Goal: Task Accomplishment & Management: Manage account settings

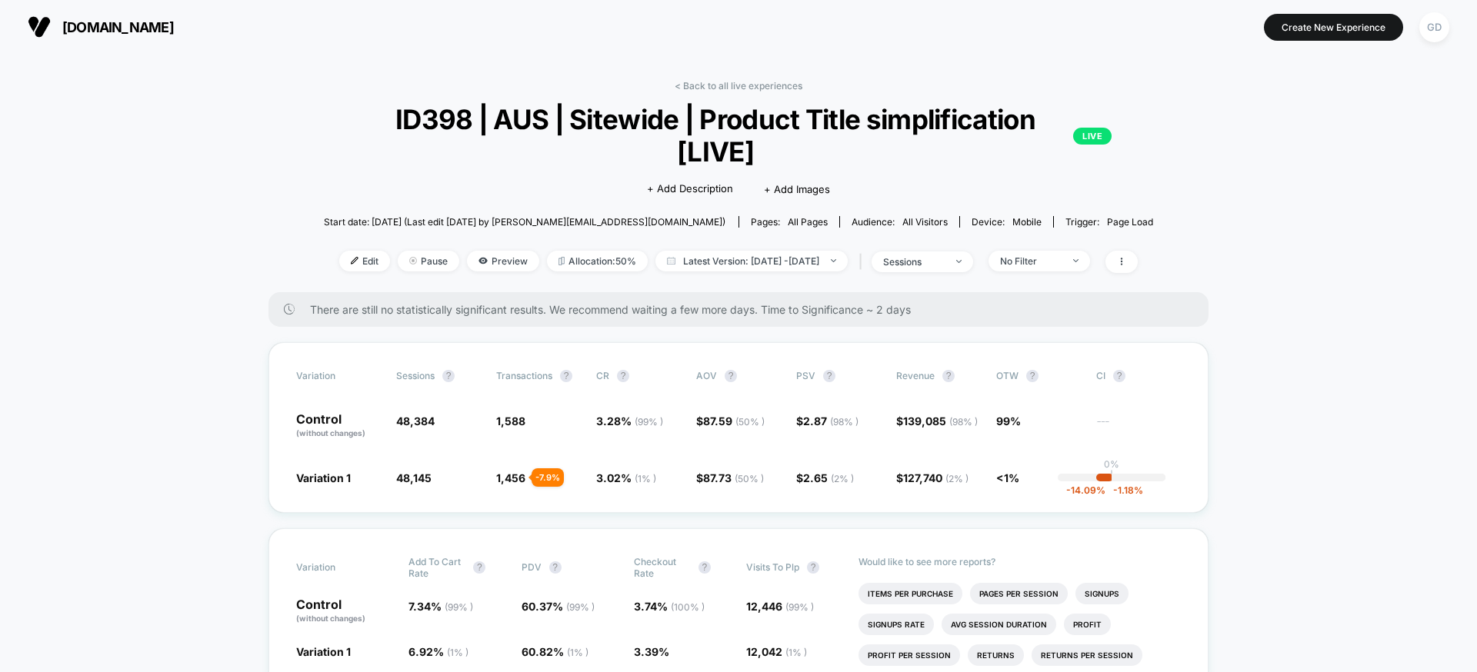
click at [188, 46] on div "[DOMAIN_NAME] Create New Experience GD" at bounding box center [738, 27] width 1477 height 54
click at [174, 19] on span "[DOMAIN_NAME]" at bounding box center [118, 27] width 112 height 16
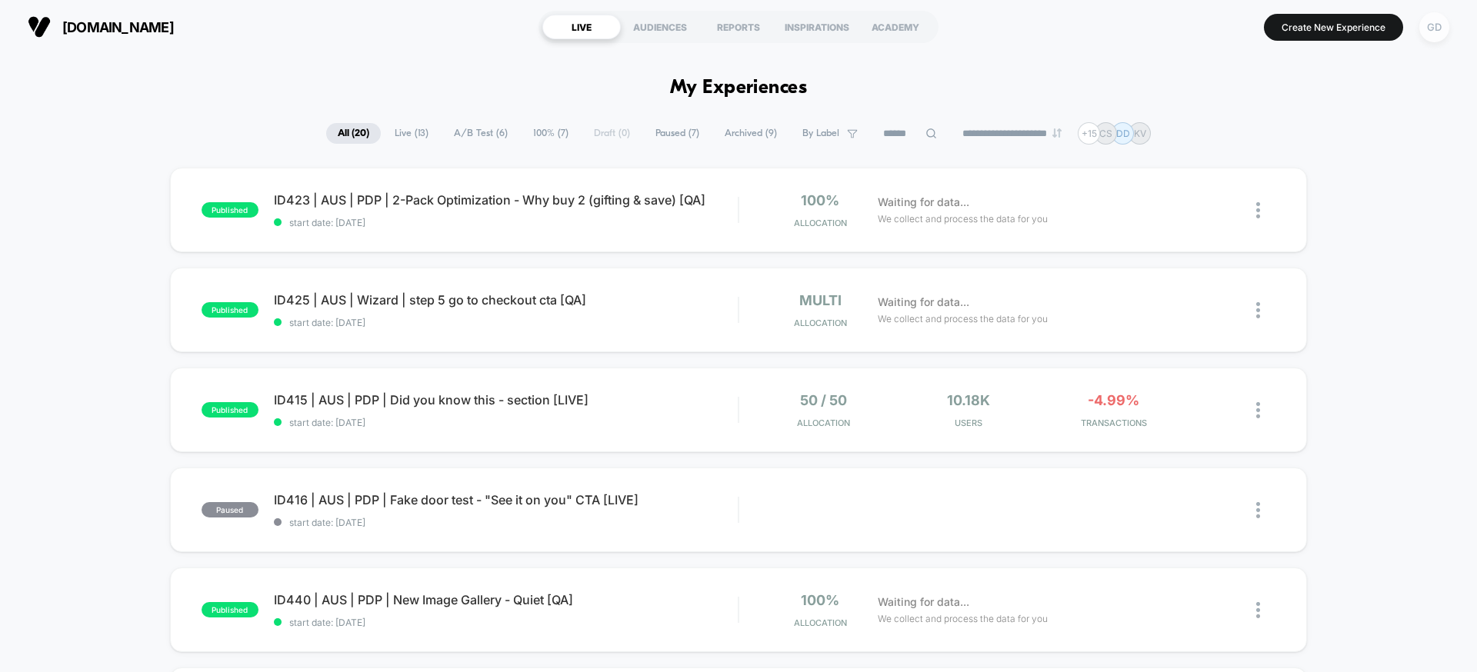
click at [1434, 35] on div "GD" at bounding box center [1435, 27] width 30 height 30
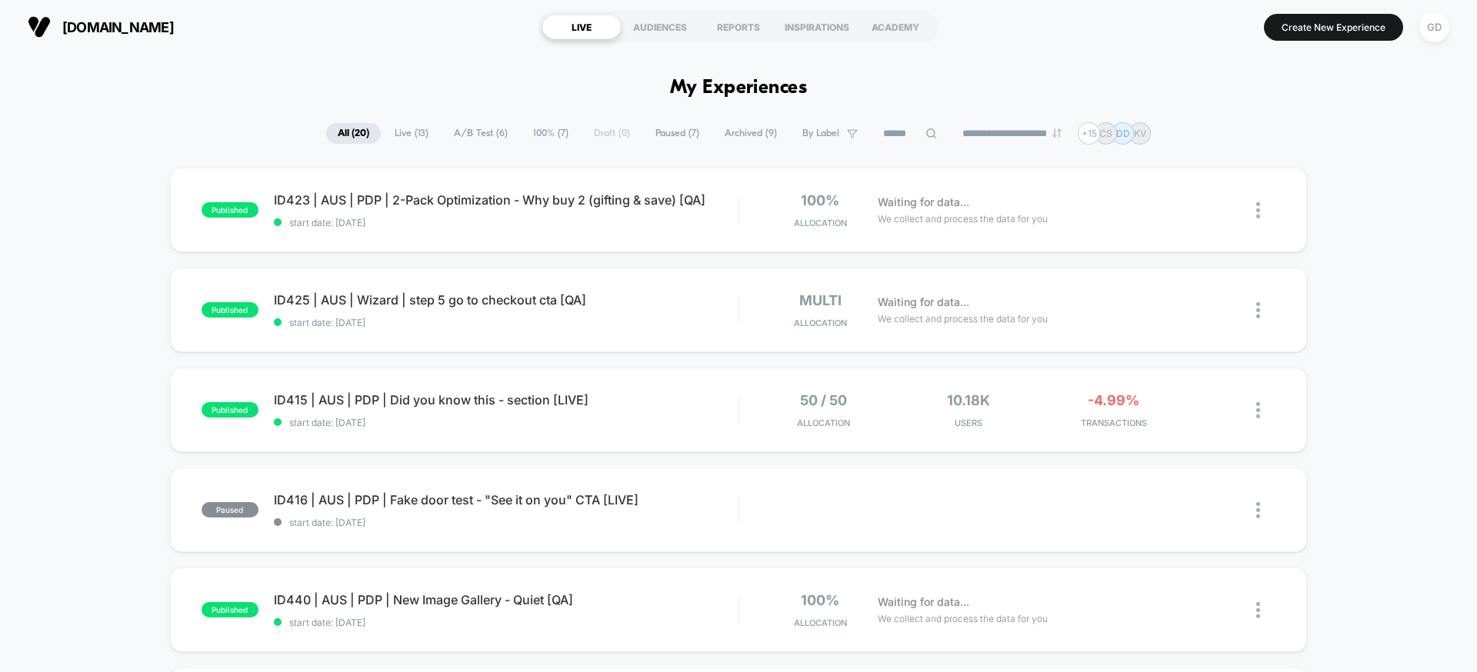
click at [162, 35] on button "[DOMAIN_NAME]" at bounding box center [100, 27] width 155 height 25
click at [1433, 18] on div "GD" at bounding box center [1435, 27] width 30 height 30
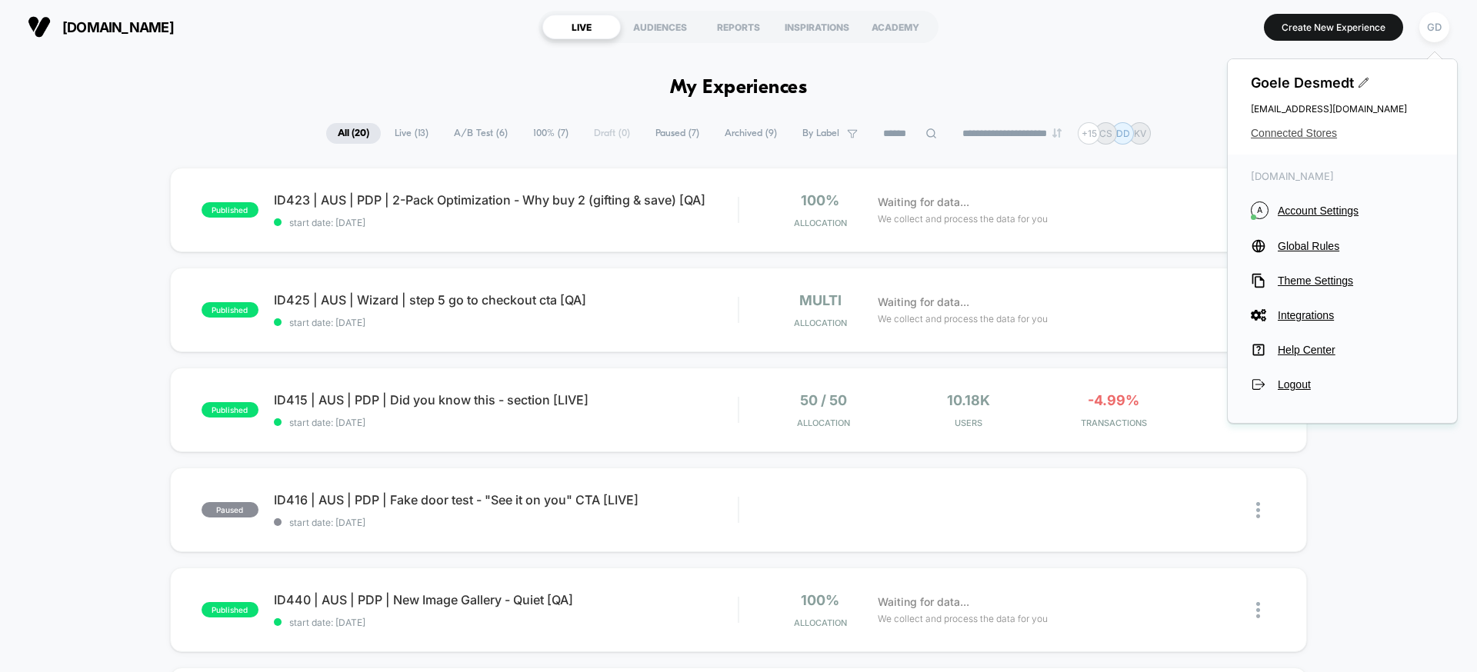
click at [1319, 137] on span "Connected Stores" at bounding box center [1342, 133] width 183 height 12
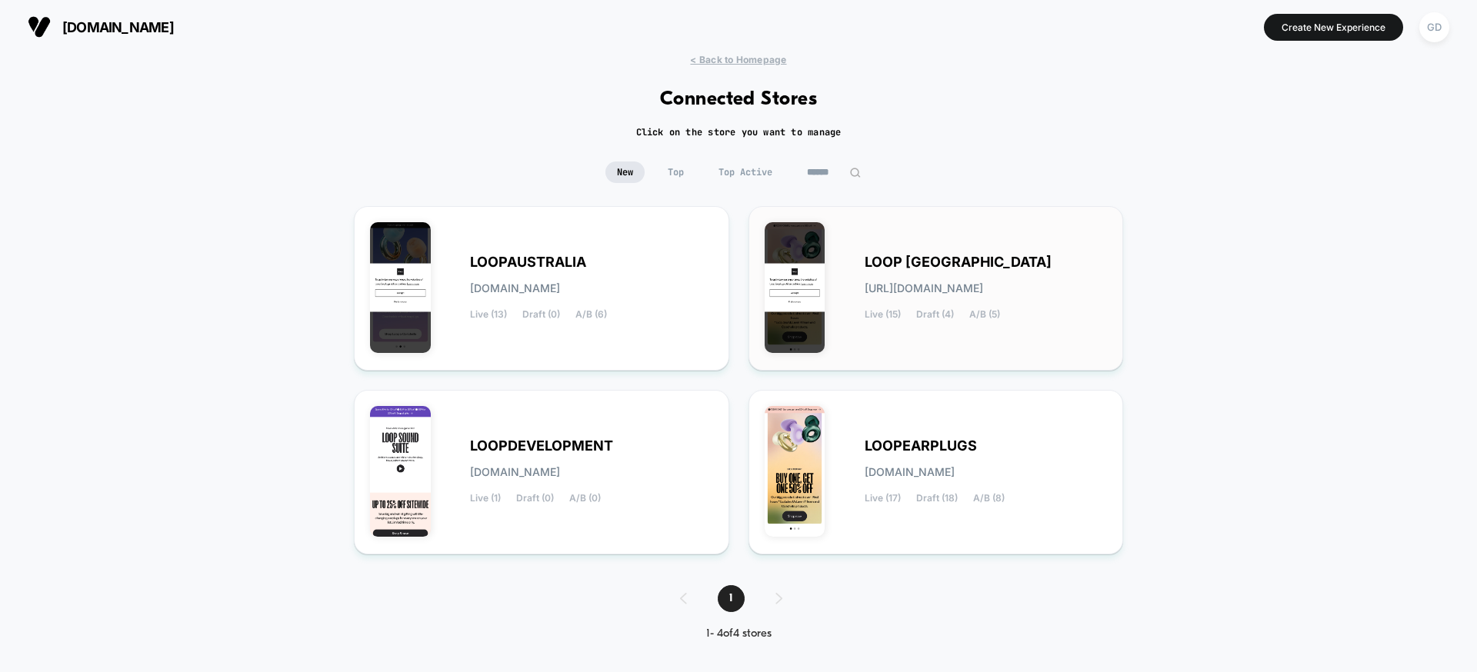
click at [834, 223] on div "LOOP UNITED STATES loop-united_states.myshopify.com Live (15) Draft (4) A/B (5)" at bounding box center [936, 288] width 343 height 132
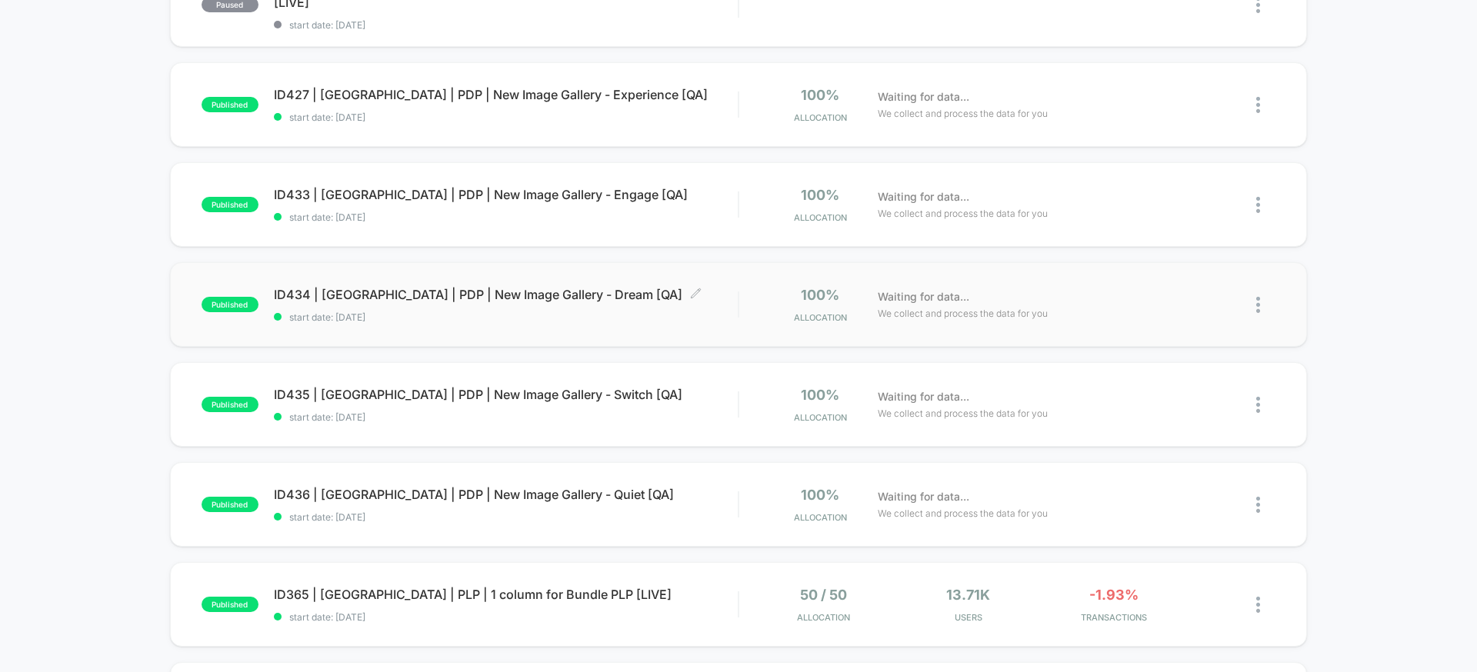
scroll to position [932, 0]
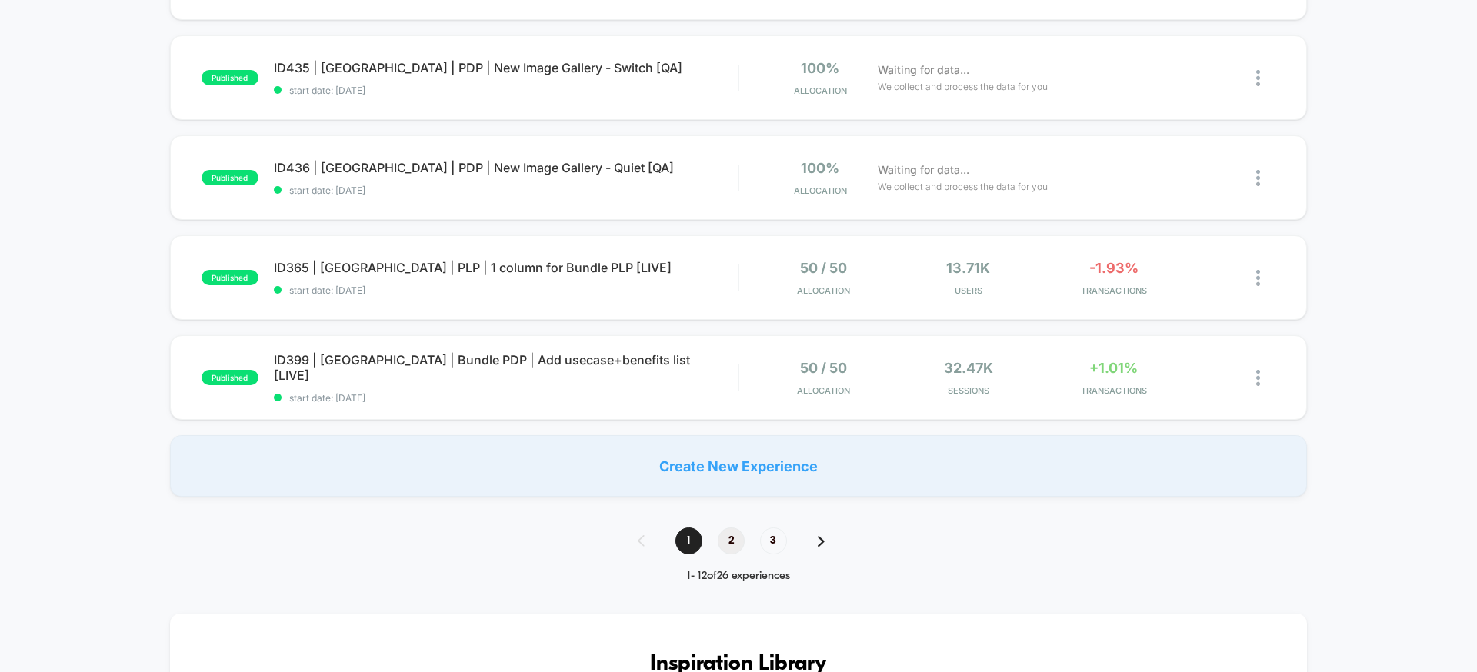
click at [719, 540] on span "2" at bounding box center [731, 541] width 27 height 27
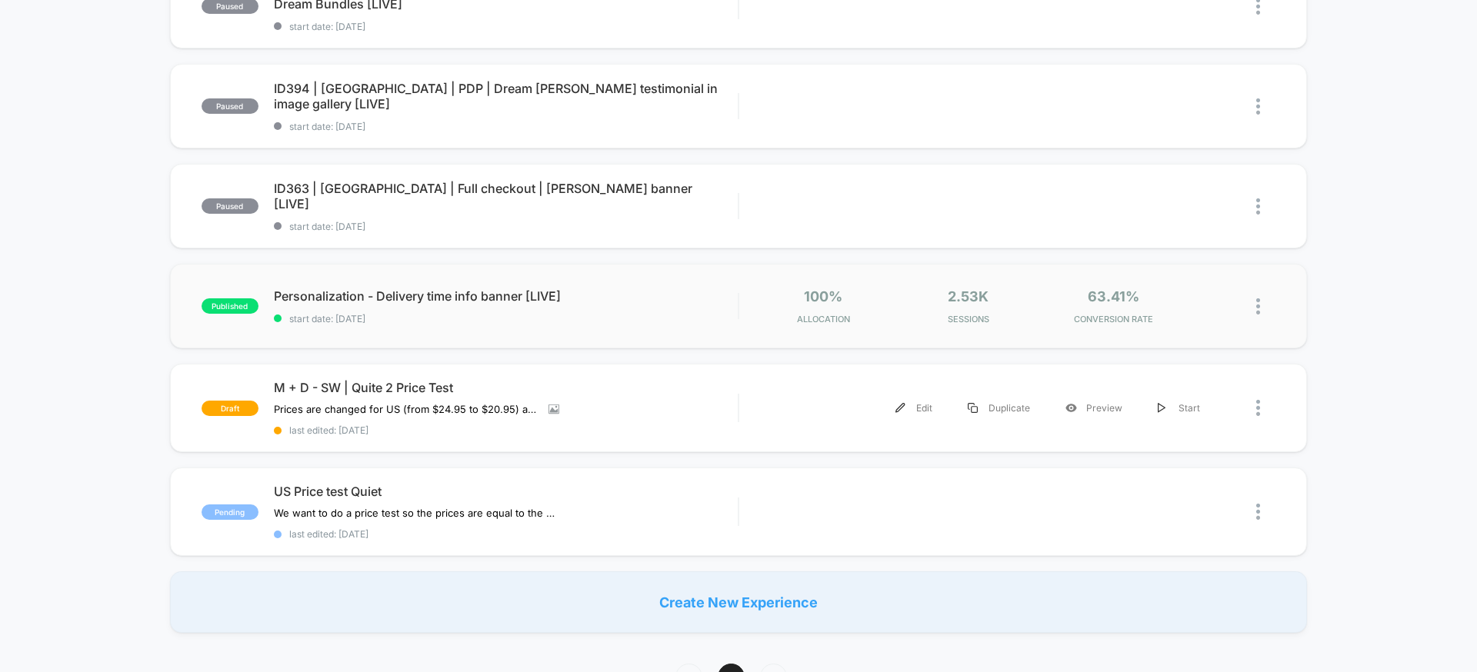
scroll to position [1086, 0]
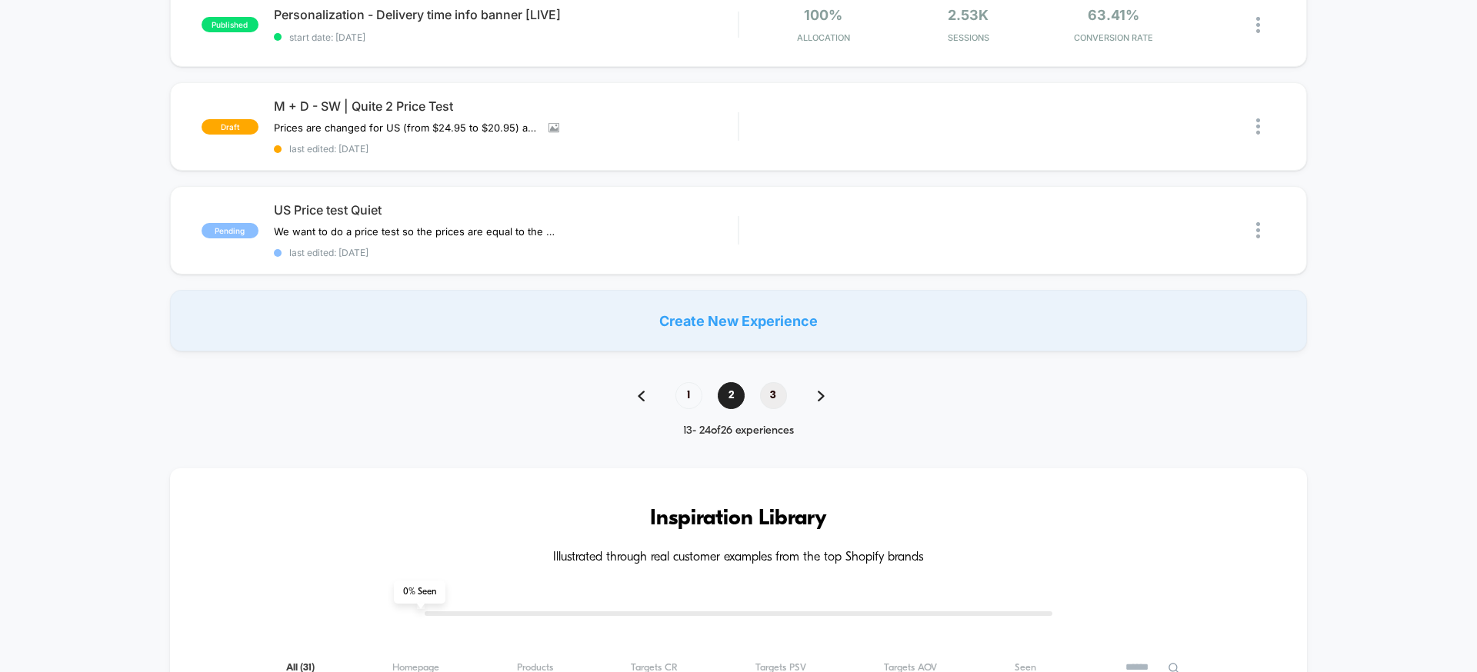
click at [766, 399] on span "3" at bounding box center [773, 395] width 27 height 27
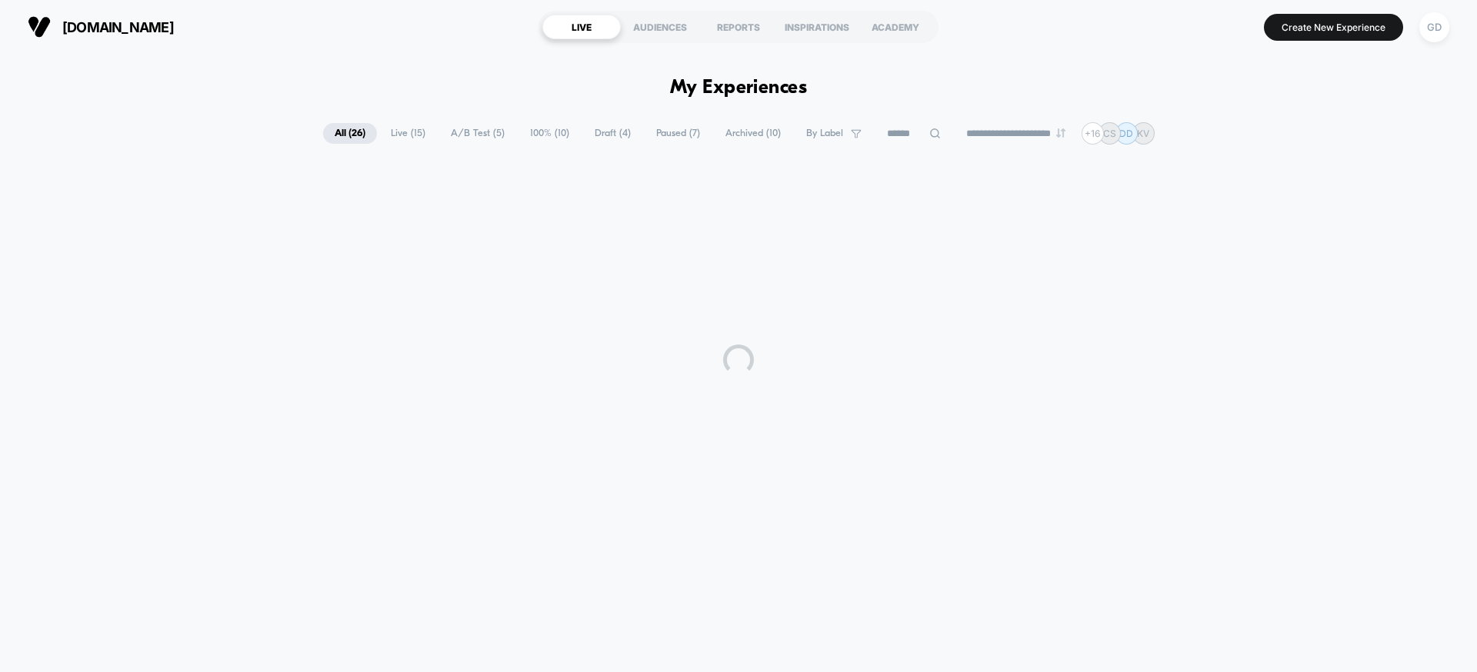
scroll to position [0, 0]
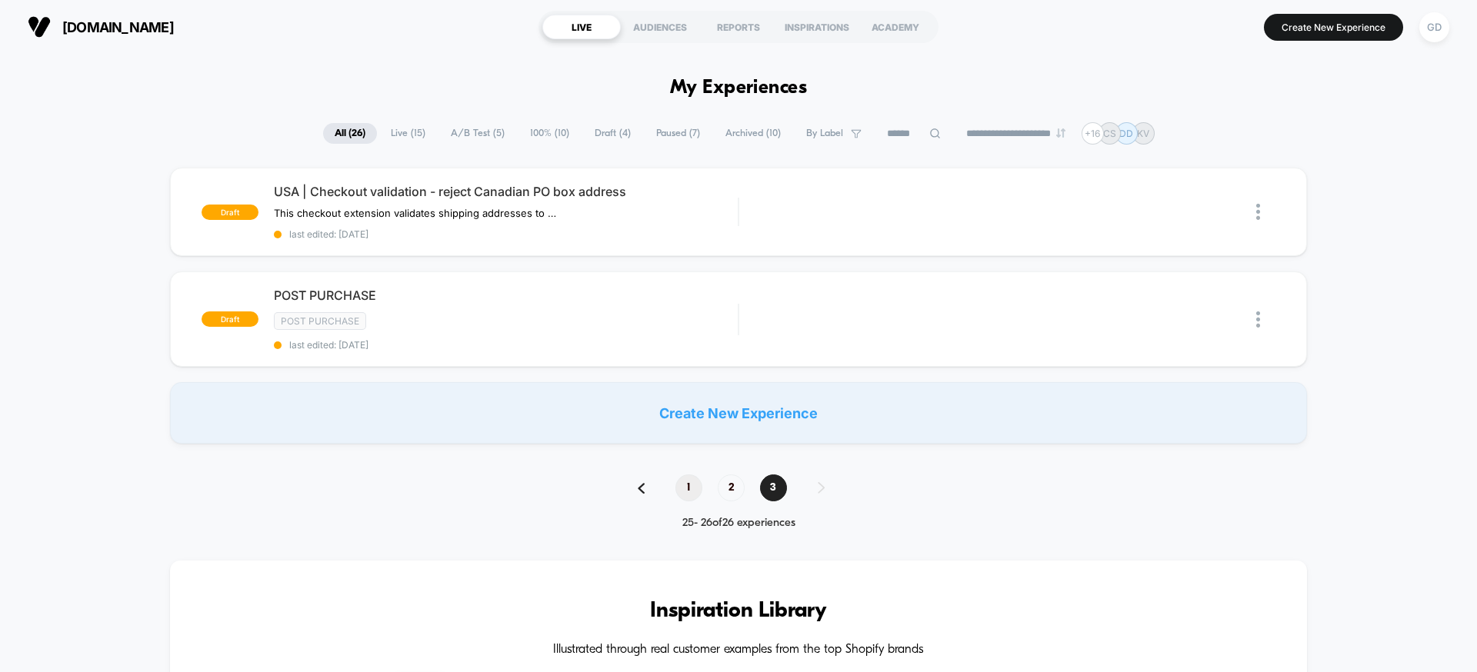
click at [688, 487] on span "1" at bounding box center [689, 488] width 27 height 27
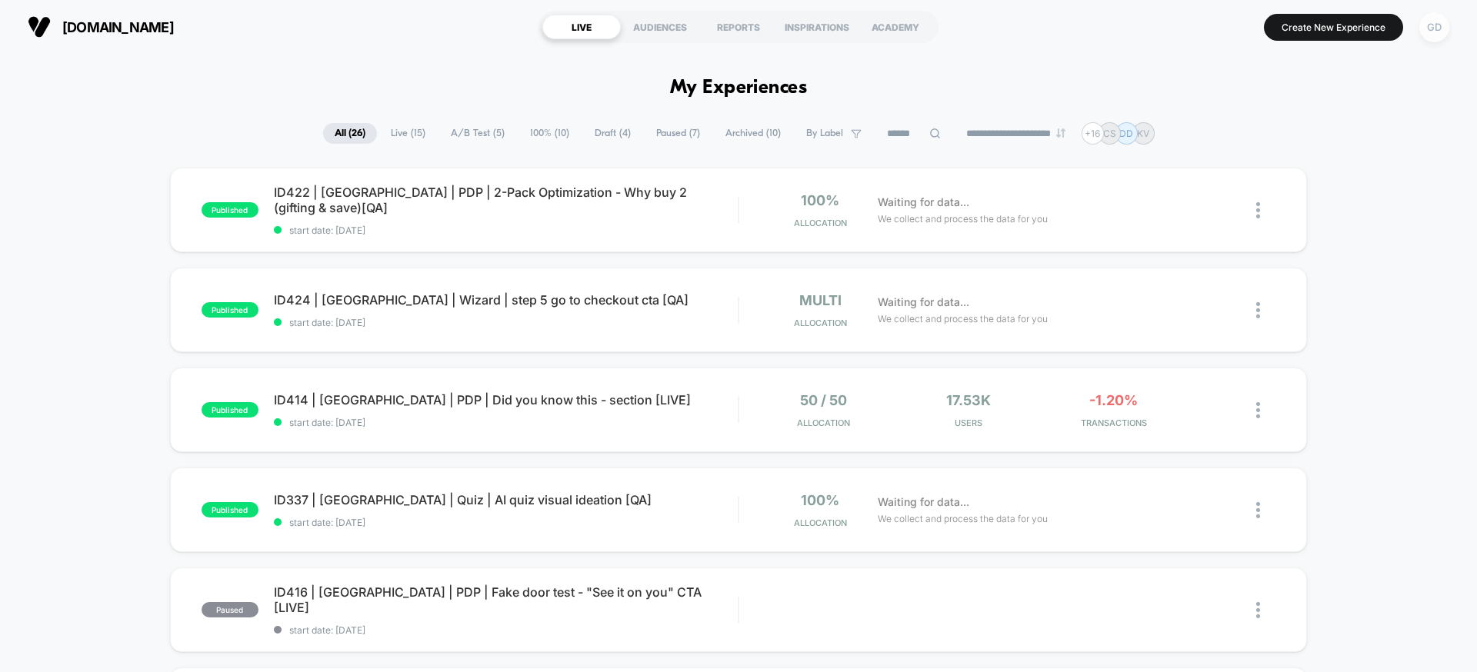
click at [1437, 25] on div "GD" at bounding box center [1435, 27] width 30 height 30
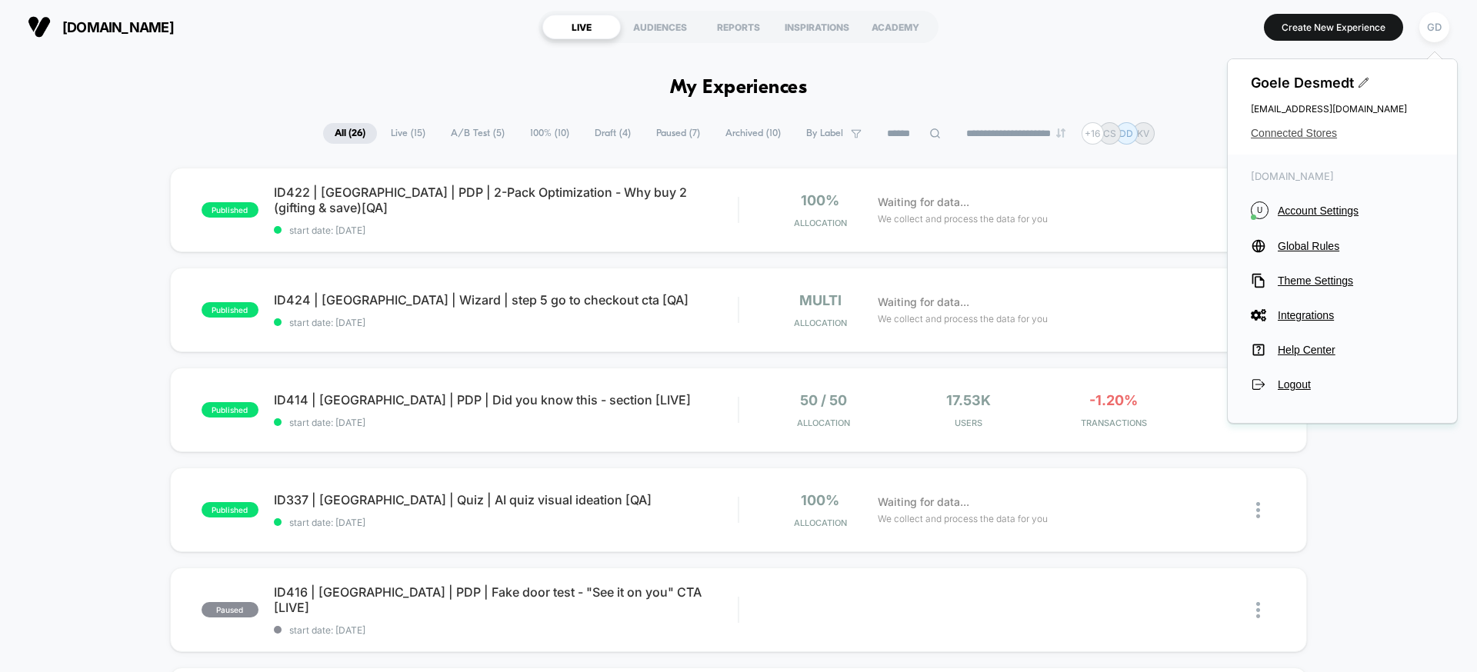
click at [1293, 136] on span "Connected Stores" at bounding box center [1342, 133] width 183 height 12
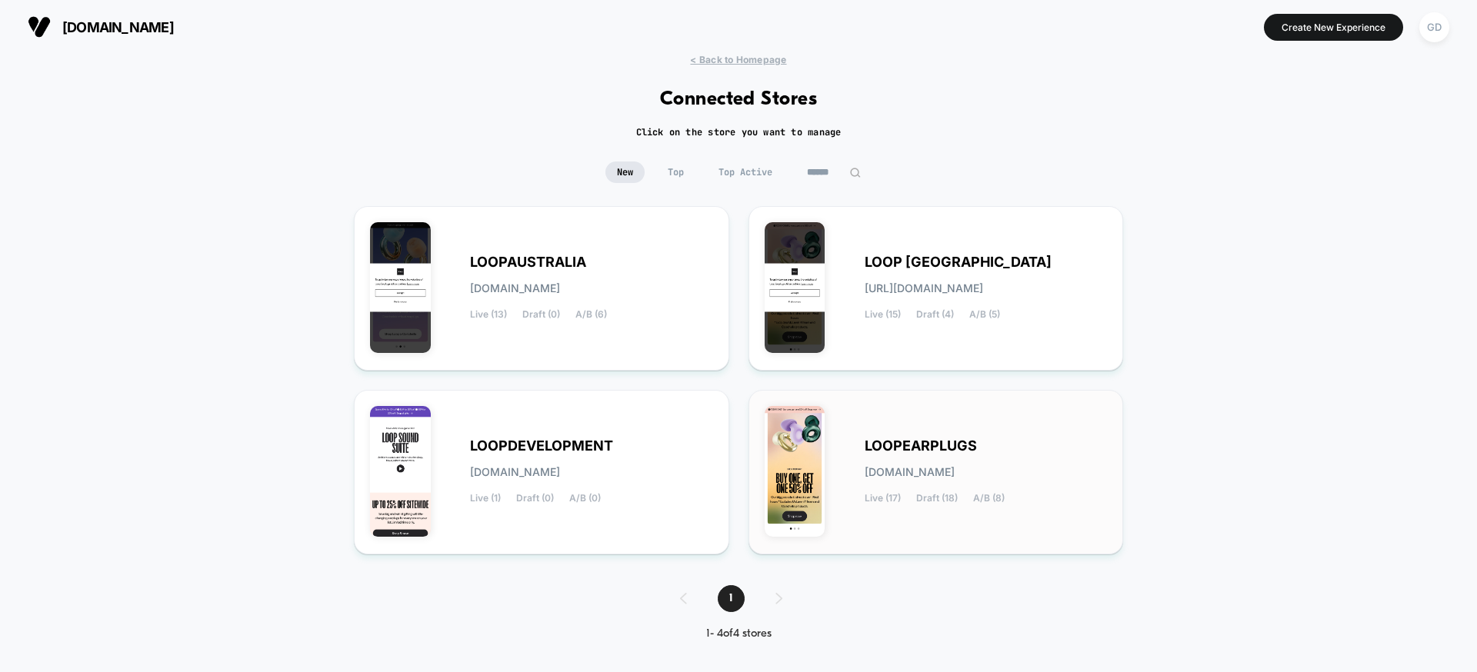
click at [849, 420] on div "LOOPEARPLUGS loopearplugs.myshopify.com Live (17) Draft (18) A/B (8)" at bounding box center [936, 472] width 343 height 132
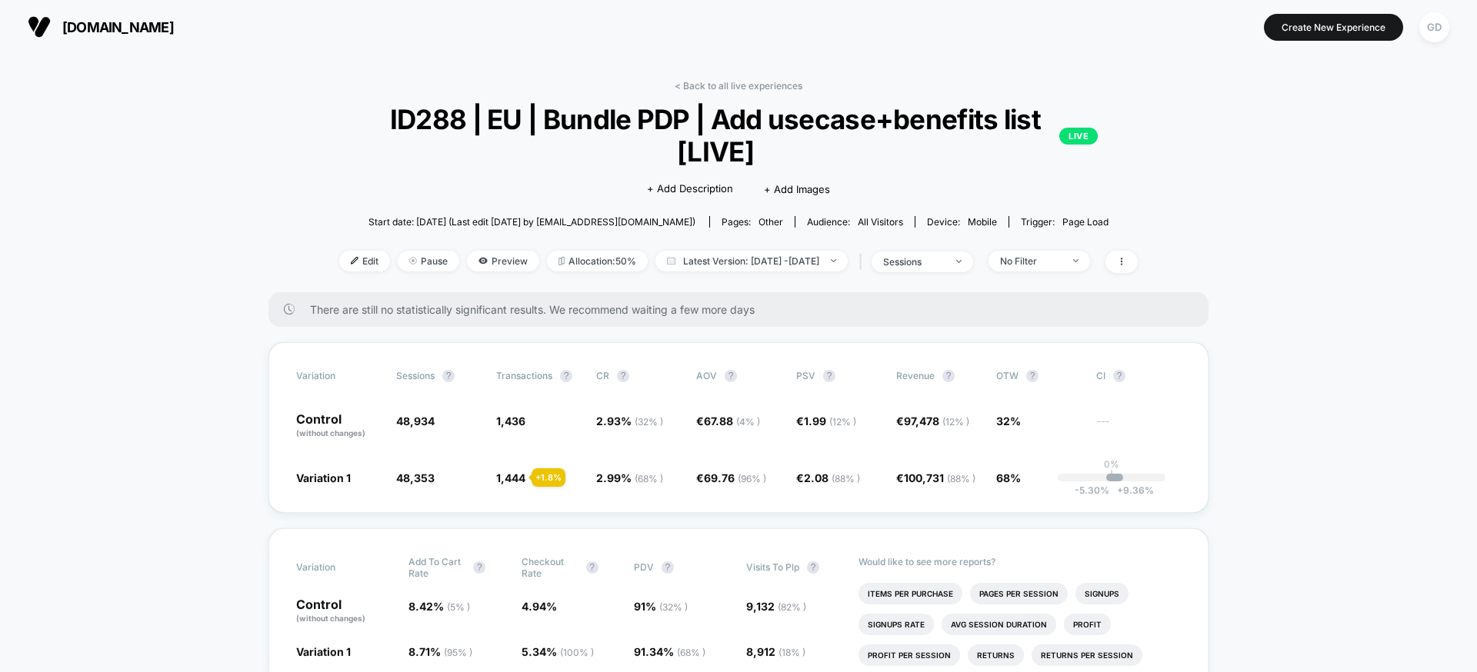
scroll to position [59, 0]
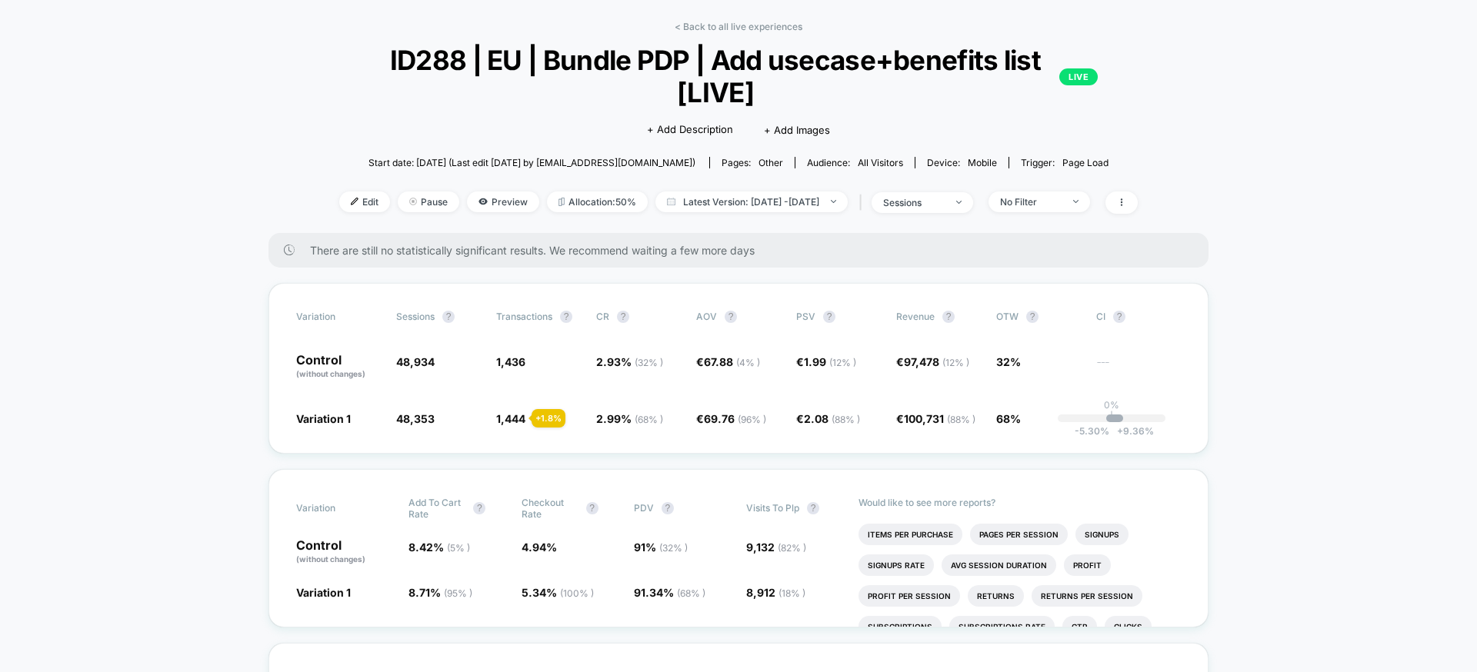
click at [710, 33] on div "< Back to all live experiences ID288 | EU | Bundle PDP | Add usecase+benefits l…" at bounding box center [738, 127] width 799 height 212
click at [714, 27] on link "< Back to all live experiences" at bounding box center [739, 27] width 128 height 12
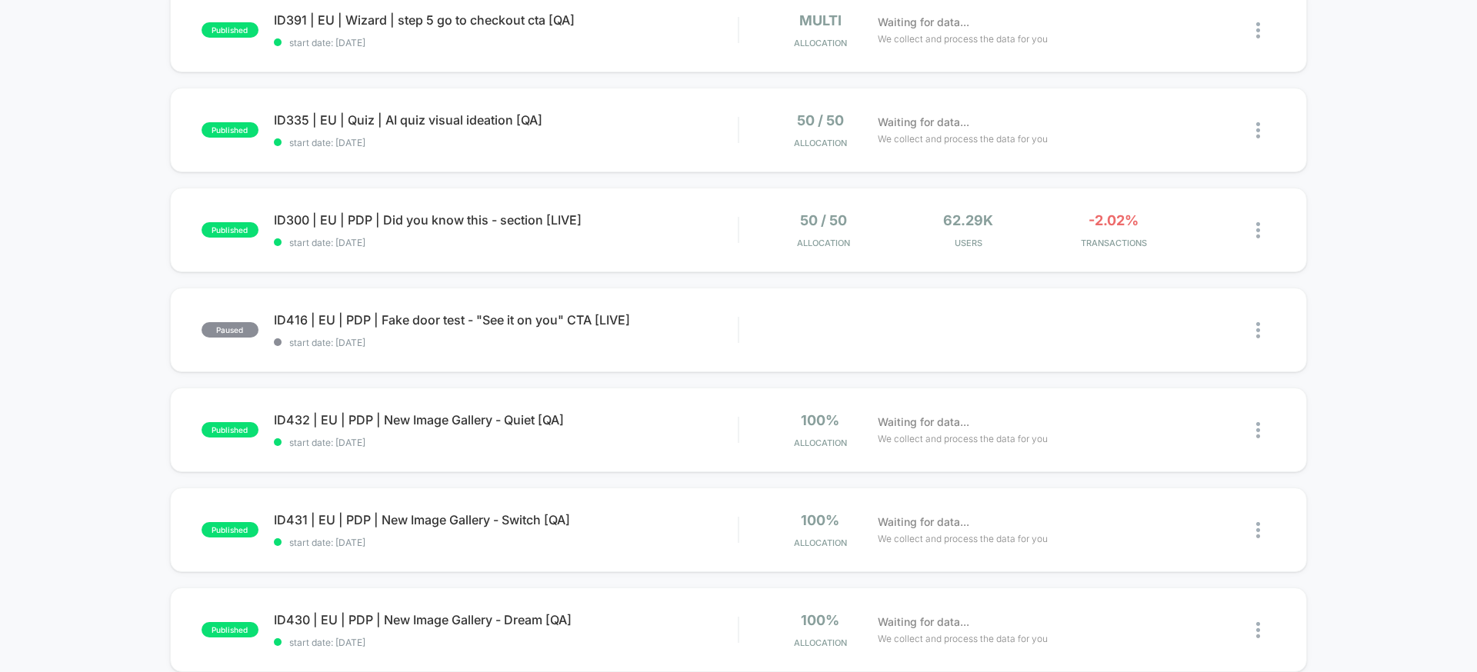
scroll to position [508, 0]
